Goal: Task Accomplishment & Management: Use online tool/utility

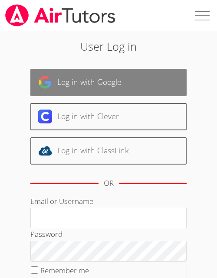
click at [90, 86] on link "Log in with Google" at bounding box center [108, 82] width 156 height 27
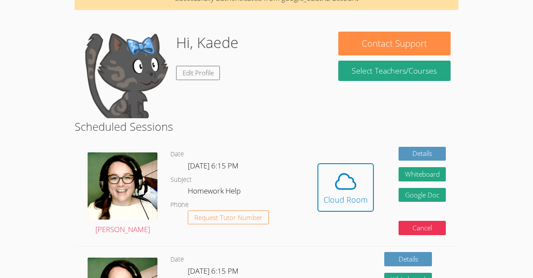
scroll to position [52, 0]
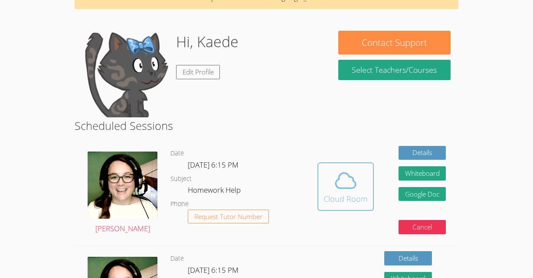
click at [216, 191] on span at bounding box center [345, 181] width 44 height 24
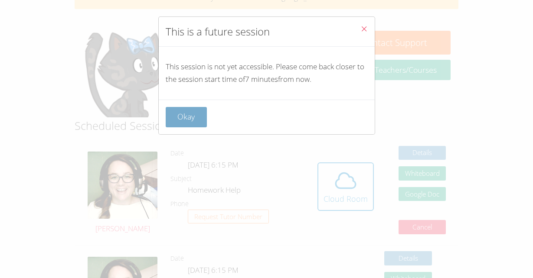
click at [183, 116] on button "Okay" at bounding box center [187, 117] width 42 height 20
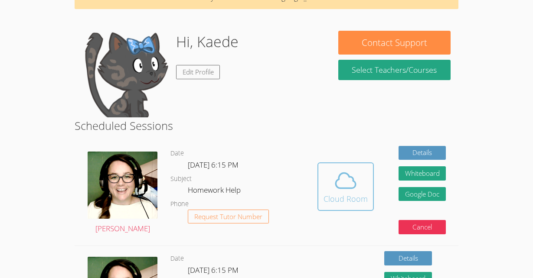
click at [216, 167] on button "Cloud Room" at bounding box center [345, 187] width 56 height 49
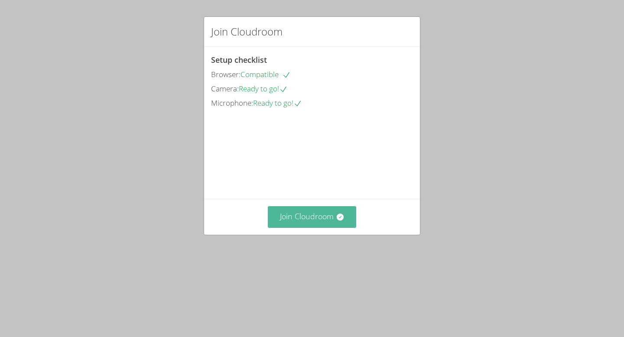
click at [283, 228] on button "Join Cloudroom" at bounding box center [312, 216] width 89 height 21
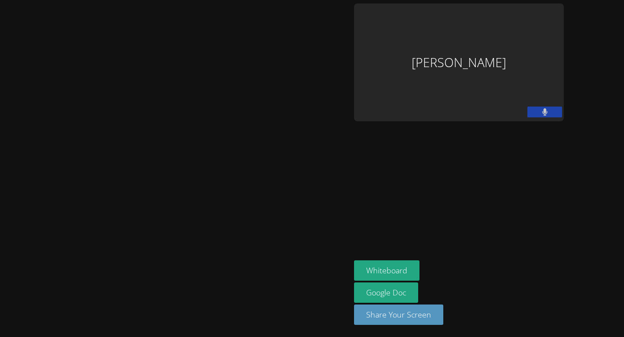
click at [532, 111] on button at bounding box center [544, 112] width 35 height 11
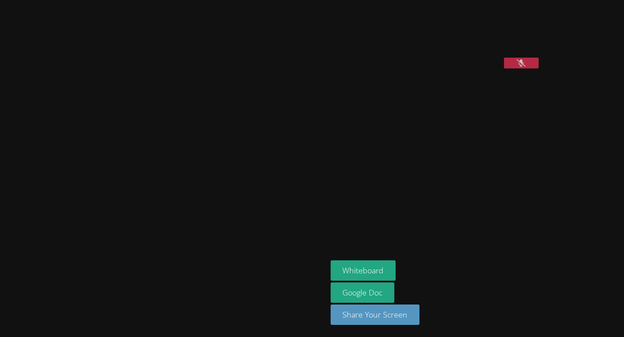
click at [346, 54] on video at bounding box center [396, 35] width 130 height 65
click at [373, 33] on video at bounding box center [396, 35] width 130 height 65
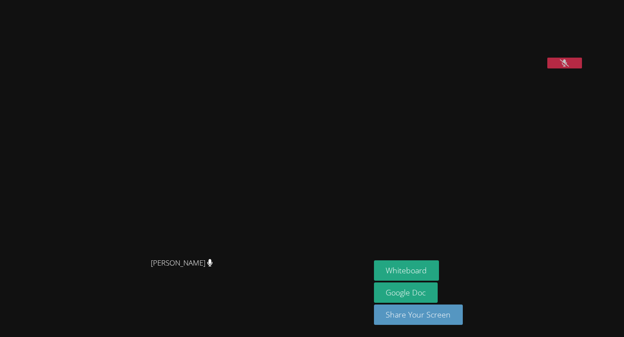
click at [532, 68] on button at bounding box center [564, 63] width 35 height 11
click at [402, 272] on button "Whiteboard" at bounding box center [406, 270] width 65 height 20
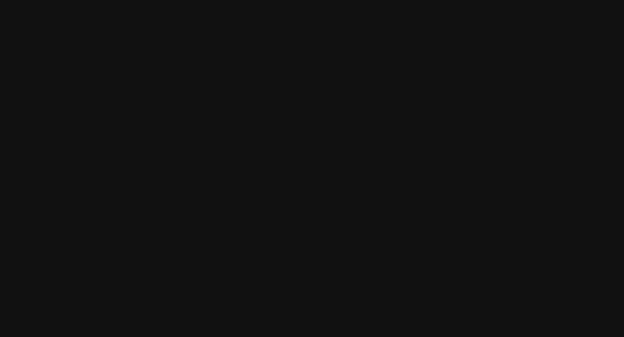
click at [374, 260] on button "Whiteboard" at bounding box center [406, 270] width 65 height 20
click at [181, 80] on video at bounding box center [185, 151] width 130 height 205
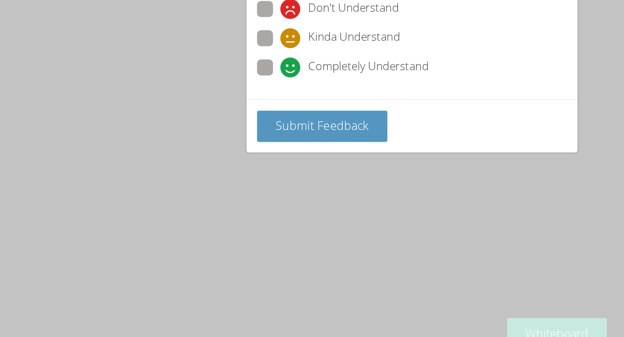
click at [226, 104] on span at bounding box center [226, 104] width 0 height 0
click at [226, 95] on input "Completely Understand" at bounding box center [229, 95] width 7 height 7
radio input "true"
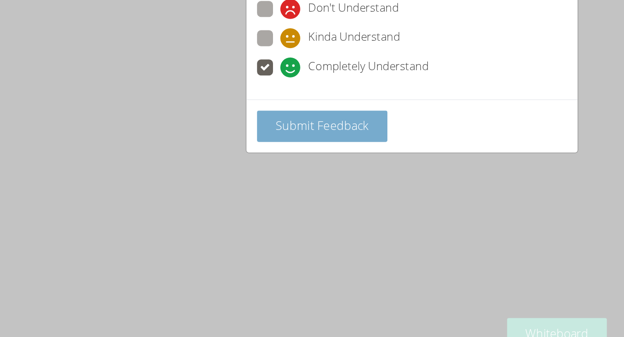
click at [242, 137] on span "Submit Feedback" at bounding box center [253, 135] width 61 height 10
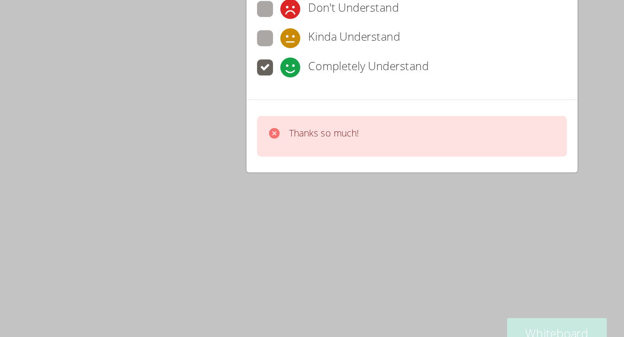
click at [277, 194] on div "How is your session going? Don't Understand Kinda Understand Completely Underst…" at bounding box center [312, 168] width 624 height 337
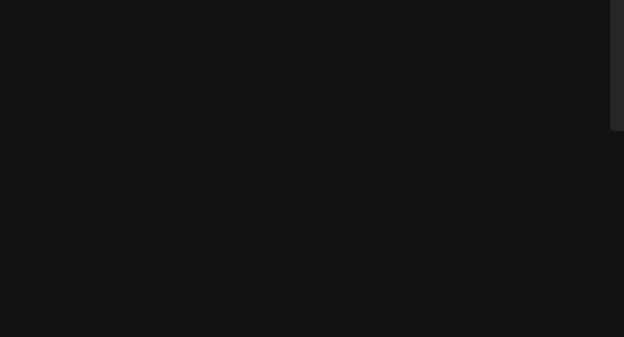
click at [132, 73] on video at bounding box center [197, 151] width 130 height 218
